Goal: Obtain resource: Obtain resource

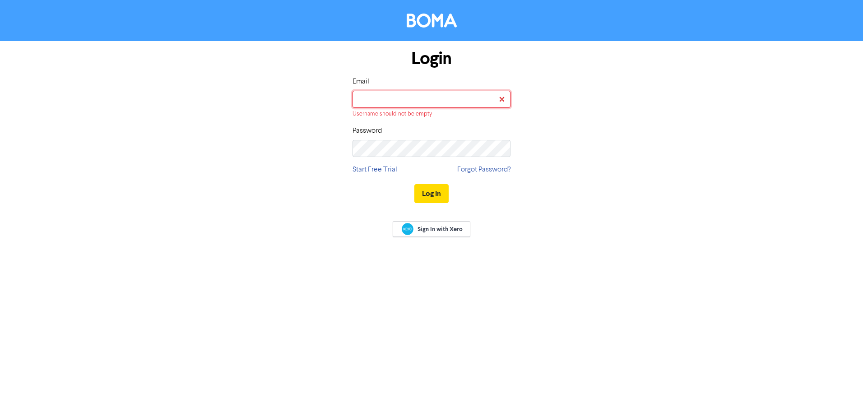
type input "[EMAIL_ADDRESS][DOMAIN_NAME]"
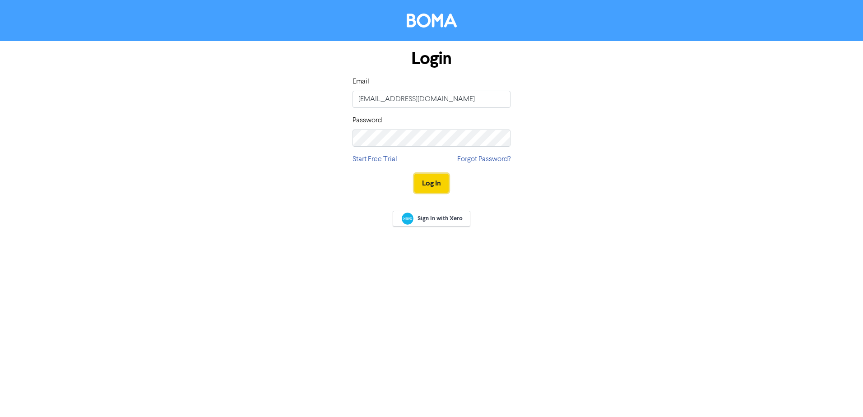
click at [434, 174] on button "Log In" at bounding box center [431, 183] width 34 height 19
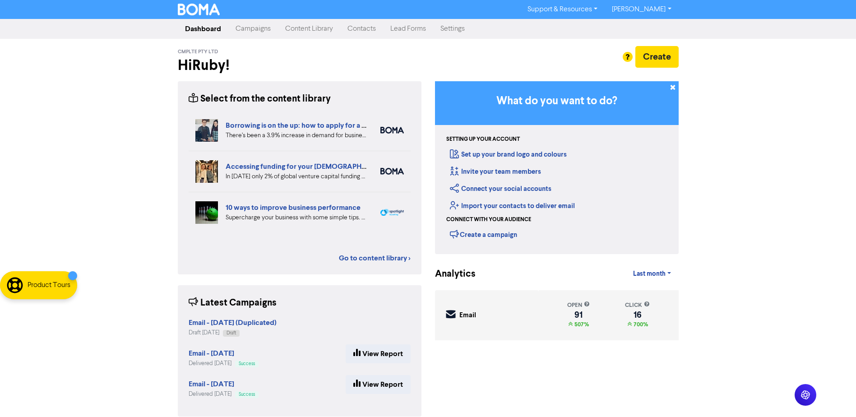
click at [328, 29] on link "Content Library" at bounding box center [309, 29] width 62 height 18
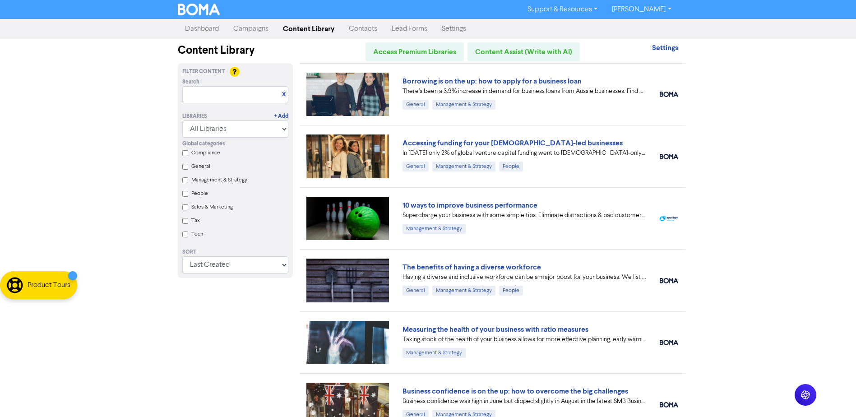
click at [774, 139] on div "Support & Resources Video Tutorials FAQ & Guides Marketing Education [PERSON_NA…" at bounding box center [428, 208] width 856 height 417
click at [805, 307] on div "Support & Resources Video Tutorials FAQ & Guides Marketing Education [PERSON_NA…" at bounding box center [428, 208] width 856 height 417
click at [422, 53] on link "Access Premium Libraries" at bounding box center [415, 51] width 98 height 19
drag, startPoint x: 709, startPoint y: 98, endPoint x: 687, endPoint y: 92, distance: 23.4
click at [709, 98] on div "Support & Resources Video Tutorials FAQ & Guides Marketing Education [PERSON_NA…" at bounding box center [428, 208] width 856 height 417
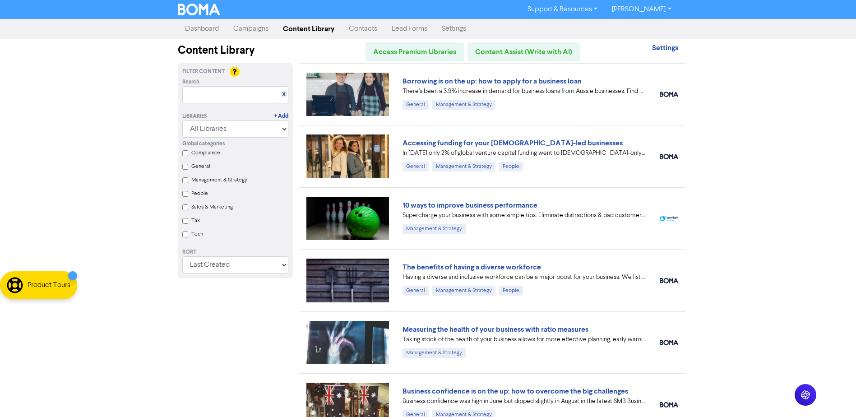
drag, startPoint x: 51, startPoint y: 278, endPoint x: 112, endPoint y: 326, distance: 77.4
click at [112, 326] on body "Support & Resources Video Tutorials FAQ & Guides Marketing Education [PERSON_NA…" at bounding box center [428, 208] width 856 height 417
drag, startPoint x: 112, startPoint y: 326, endPoint x: 78, endPoint y: 296, distance: 45.1
click at [77, 296] on div "Support & Resources Video Tutorials FAQ & Guides Marketing Education [PERSON_NA…" at bounding box center [428, 208] width 856 height 417
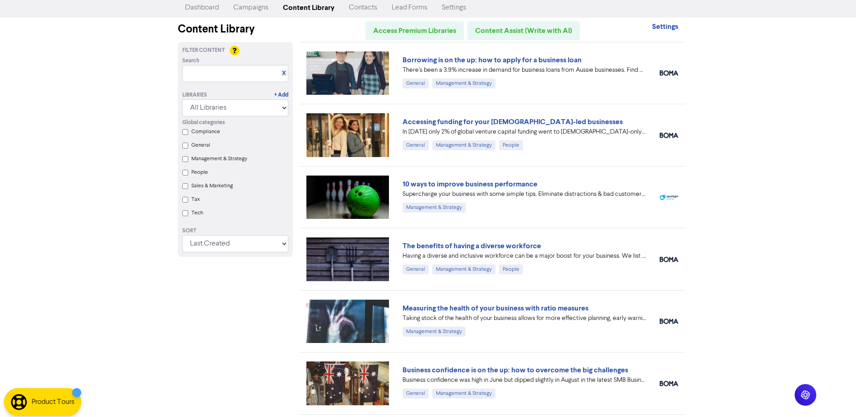
scroll to position [153, 0]
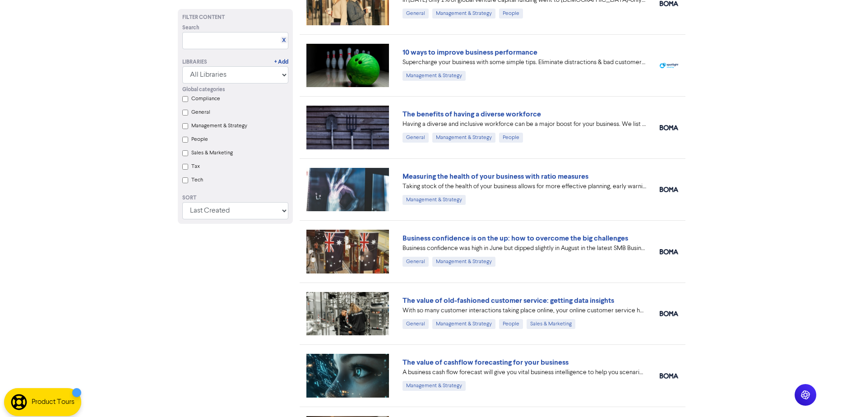
drag, startPoint x: 76, startPoint y: 298, endPoint x: 78, endPoint y: 417, distance: 118.3
click at [78, 264] on html "Support & Resources Video Tutorials FAQ & Guides Marketing Education [PERSON_NA…" at bounding box center [428, 55] width 856 height 417
click at [128, 264] on html "Support & Resources Video Tutorials FAQ & Guides Marketing Education [PERSON_NA…" at bounding box center [428, 55] width 856 height 417
